Goal: Information Seeking & Learning: Learn about a topic

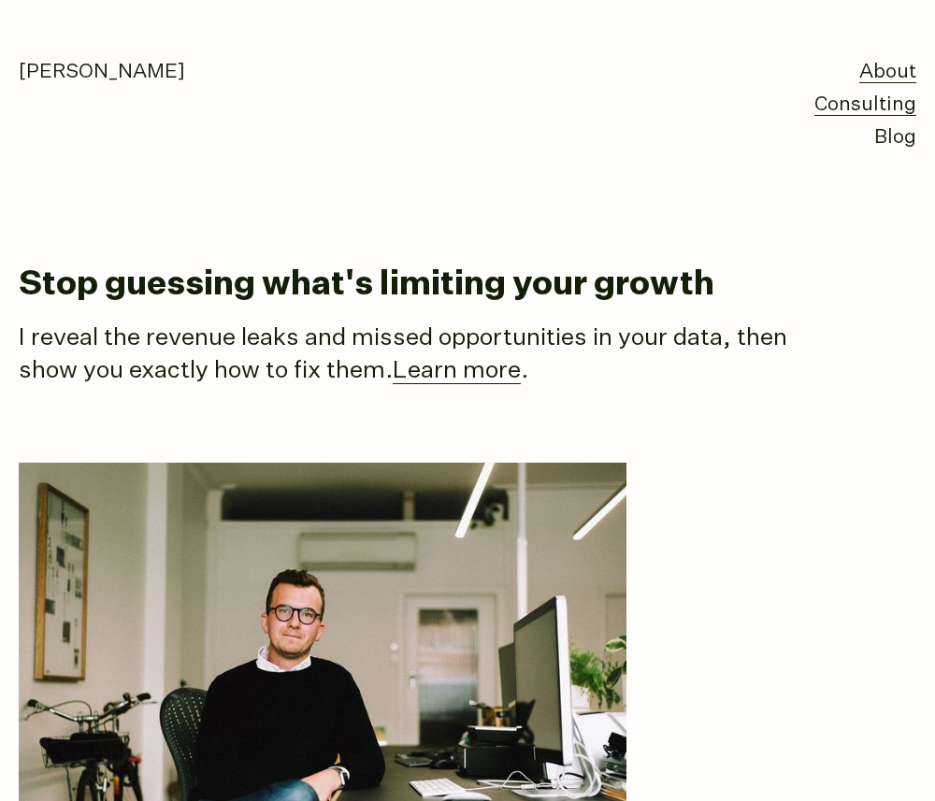
click at [869, 114] on link "Consulting" at bounding box center [865, 105] width 102 height 22
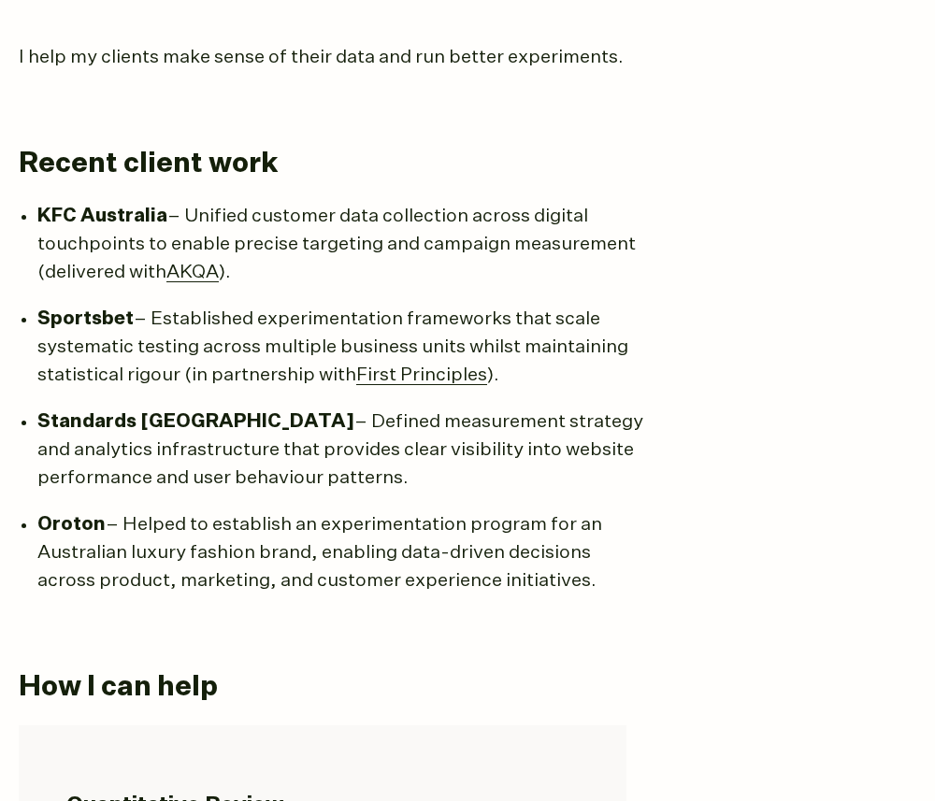
scroll to position [960, 0]
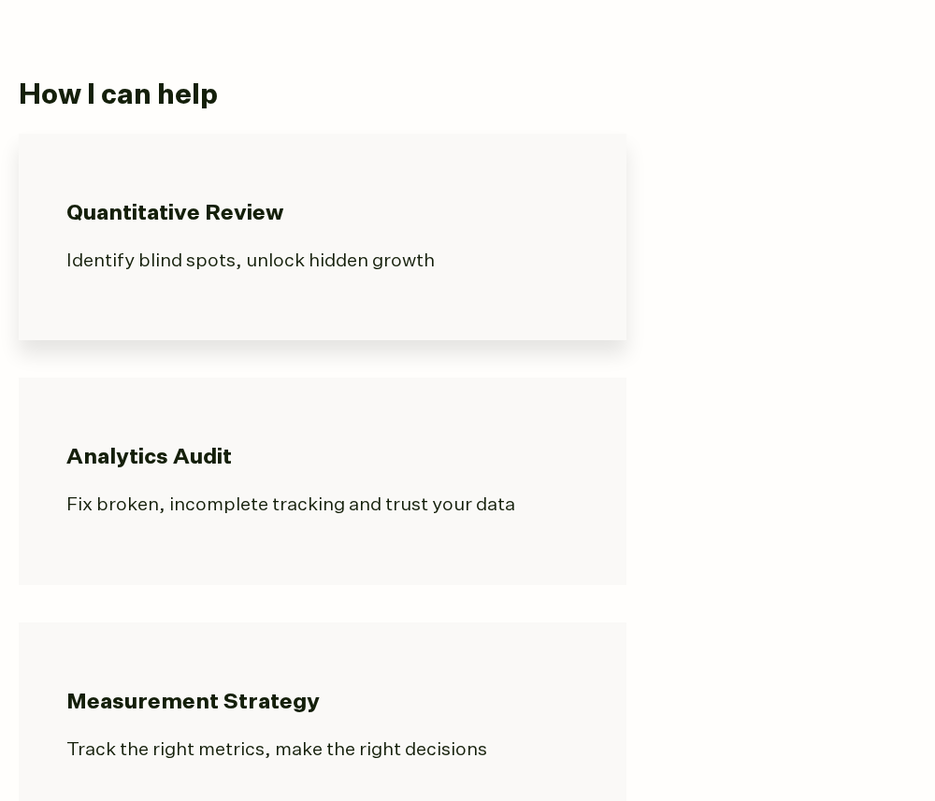
click at [339, 215] on h3 "Quantitative Review" at bounding box center [322, 214] width 512 height 28
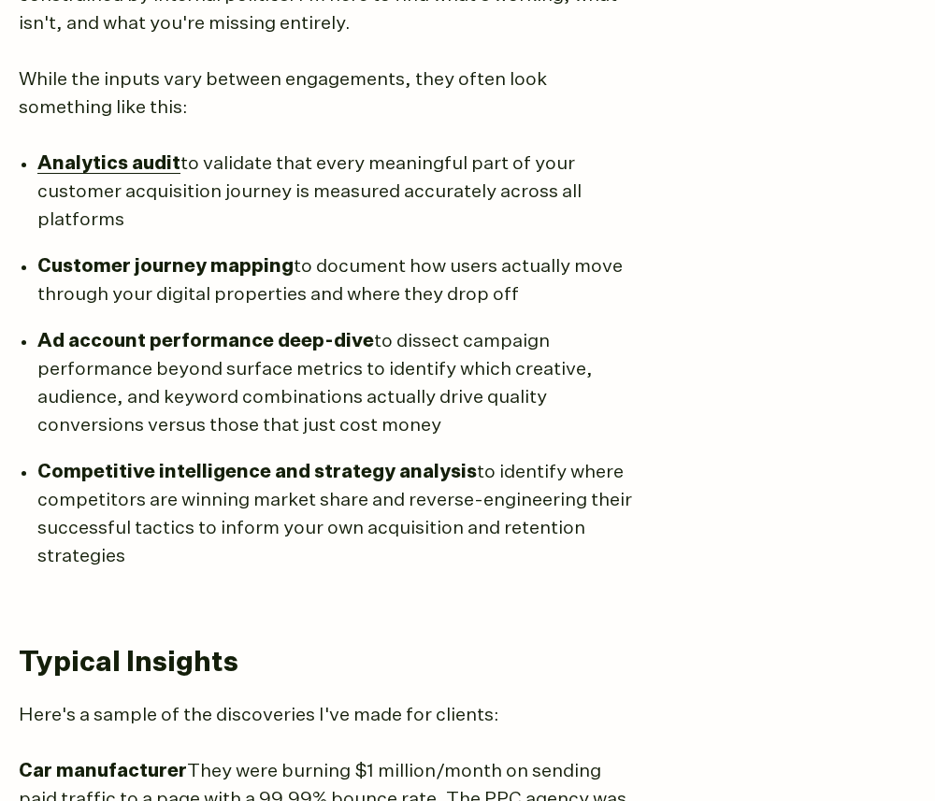
scroll to position [1619, 0]
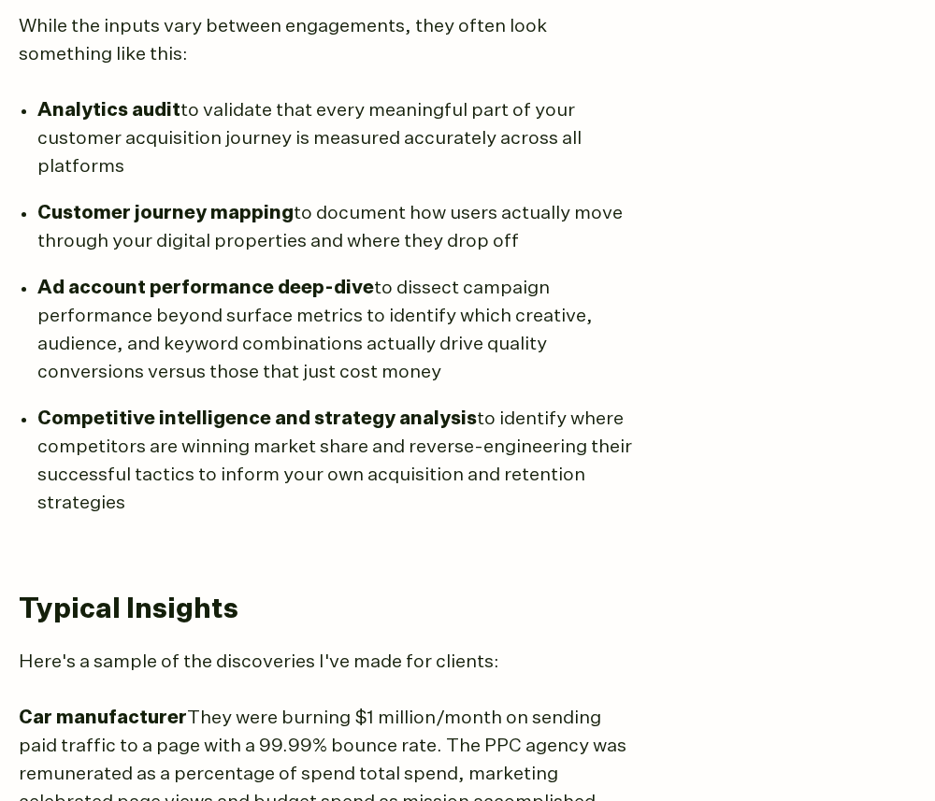
click at [157, 101] on strong "Analytics audit" at bounding box center [108, 110] width 143 height 19
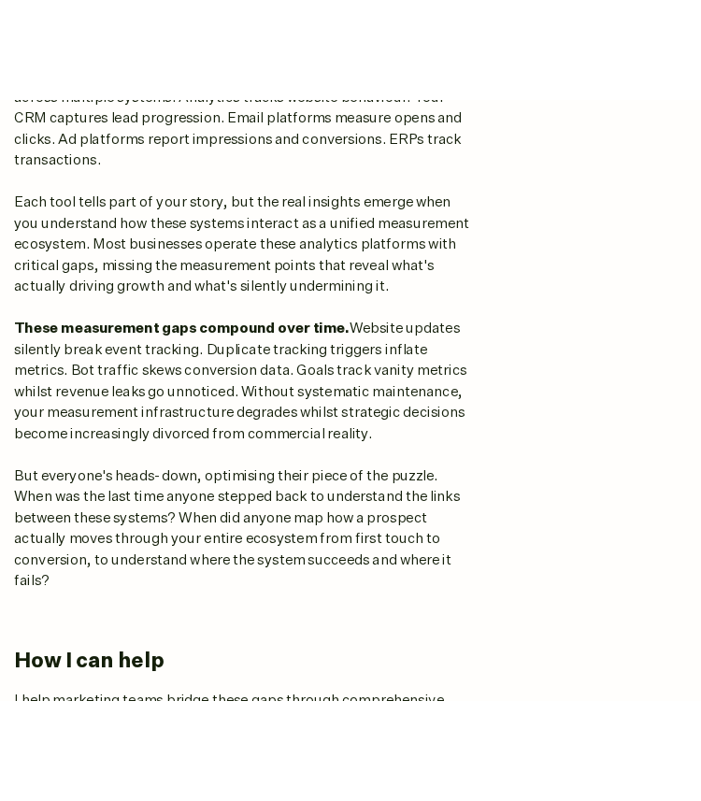
scroll to position [0, 0]
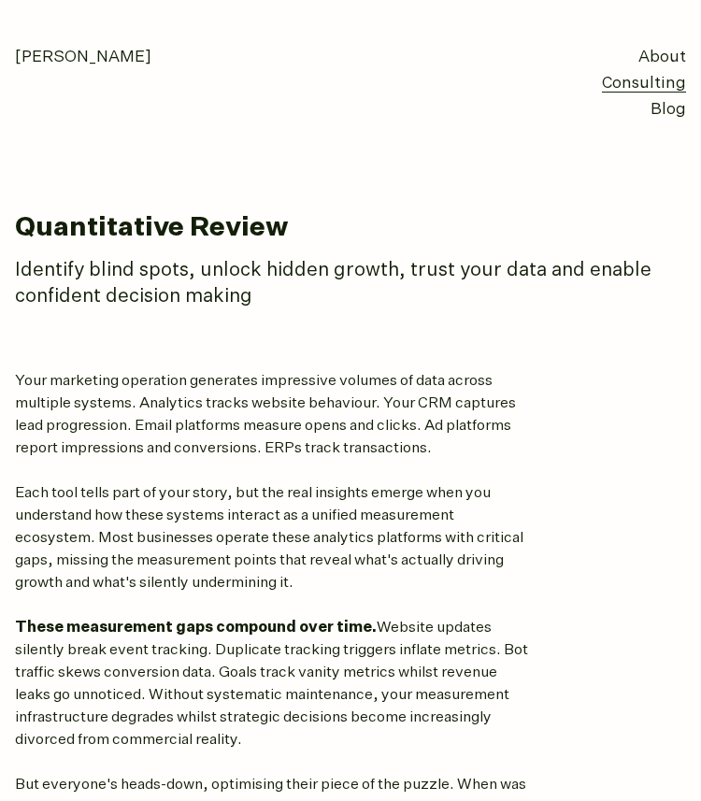
click at [302, 275] on p "Identify blind spots, unlock hidden growth, trust your data and enable confiden…" at bounding box center [342, 284] width 654 height 52
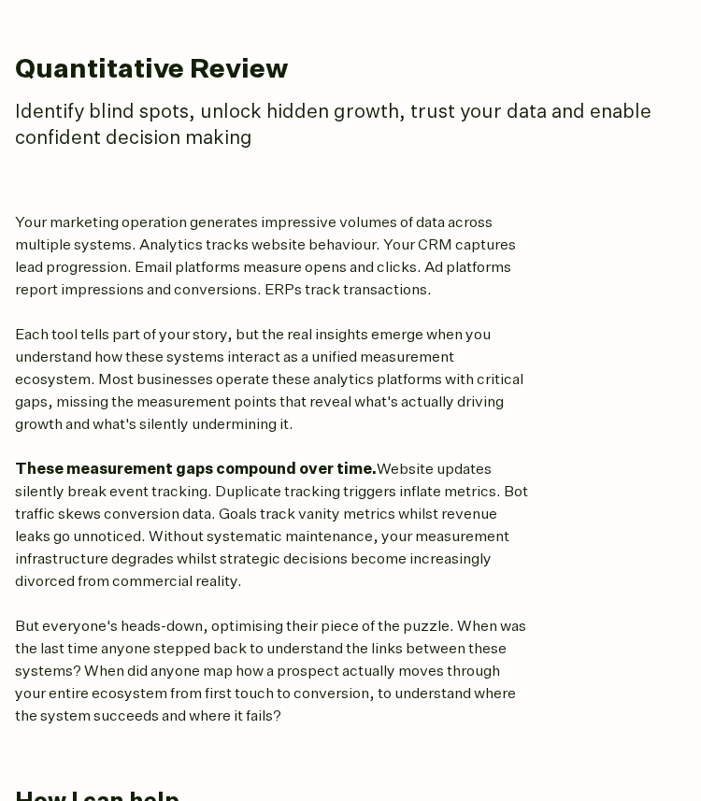
scroll to position [109, 0]
